Goal: Check status: Check status

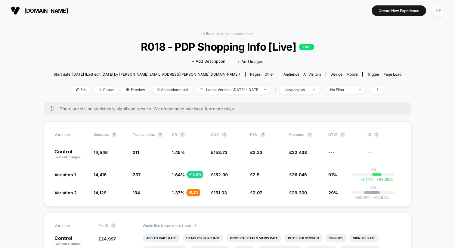
click at [442, 11] on div "NP" at bounding box center [438, 11] width 12 height 12
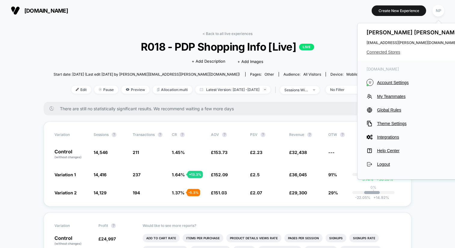
click at [395, 52] on span "Connected Stores" at bounding box center [413, 52] width 95 height 5
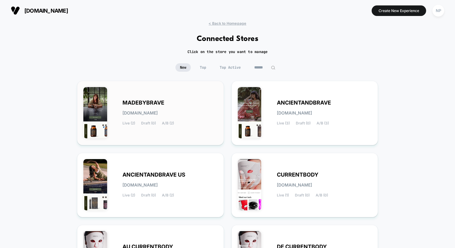
click at [205, 119] on div "MADEBYBRAVE madebybrave.myshopify.com Live (2) Draft (0) A/B (2)" at bounding box center [169, 112] width 95 height 25
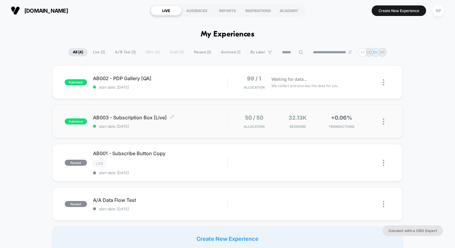
click at [201, 121] on div "AB003 - Subscription Box [Live] Click to edit experience details Click to edit …" at bounding box center [160, 121] width 134 height 14
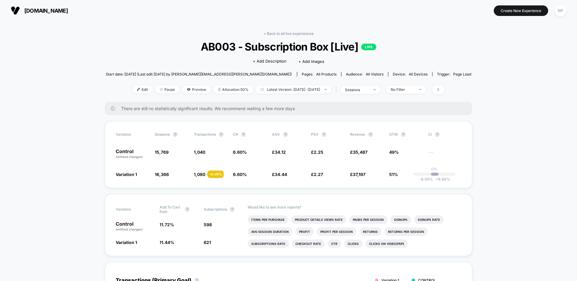
click at [299, 36] on div "< Back to all live experiences AB003 - Subscription Box [Live] LIVE Click to ed…" at bounding box center [289, 66] width 366 height 70
drag, startPoint x: 301, startPoint y: 33, endPoint x: 304, endPoint y: 44, distance: 10.9
click at [301, 33] on link "< Back to all live experiences" at bounding box center [289, 33] width 50 height 5
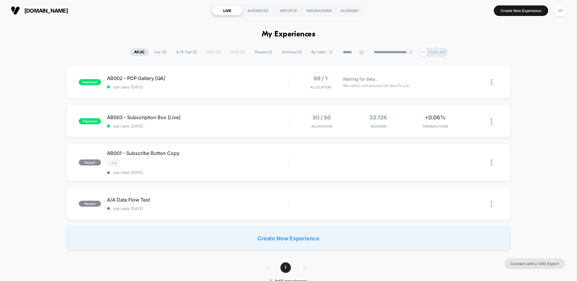
click at [454, 12] on div "NP" at bounding box center [561, 11] width 12 height 12
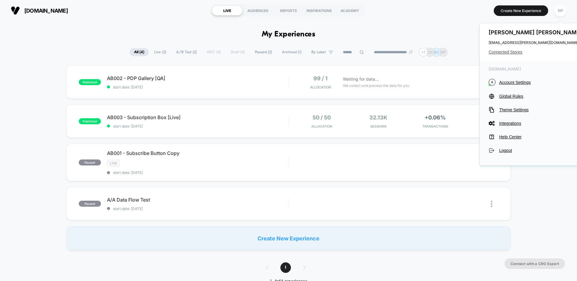
click at [454, 50] on span "Connected Stores" at bounding box center [536, 52] width 95 height 5
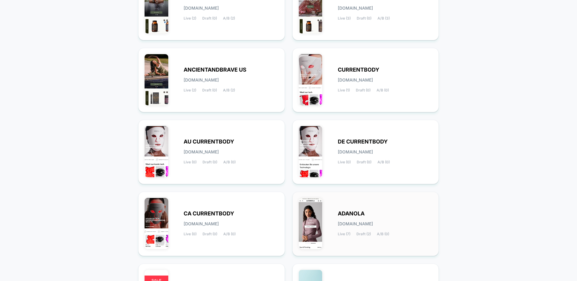
scroll to position [106, 0]
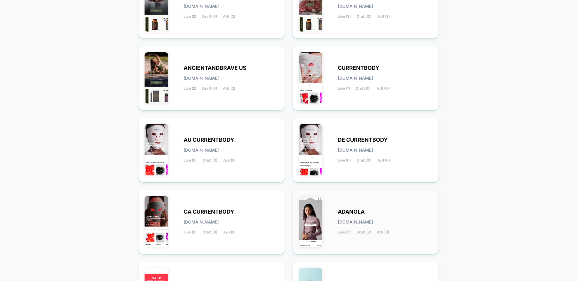
click at [390, 223] on div "ADANOLA adanola.myshopify.com Live (7) Draft (2) A/B (0)" at bounding box center [385, 222] width 95 height 25
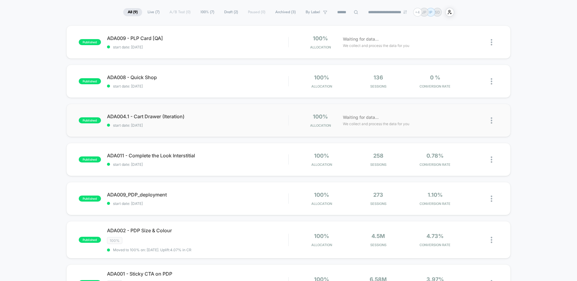
scroll to position [41, 0]
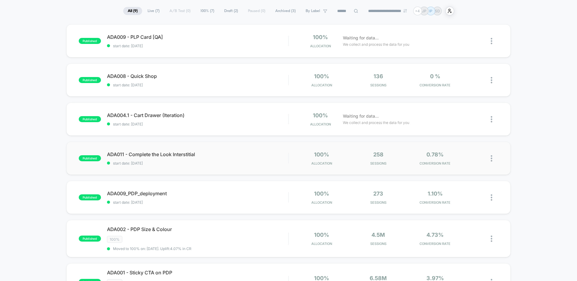
click at [243, 163] on span "start date: 26/08/2025" at bounding box center [197, 163] width 181 height 5
